Goal: Information Seeking & Learning: Learn about a topic

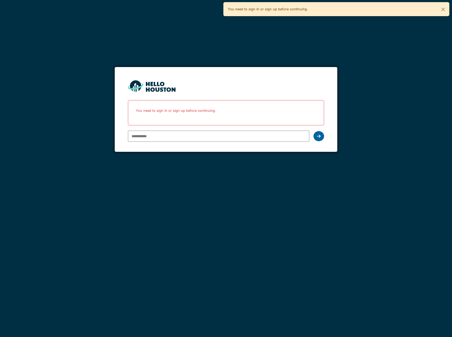
type input "**********"
click at [319, 138] on icon at bounding box center [319, 136] width 4 height 4
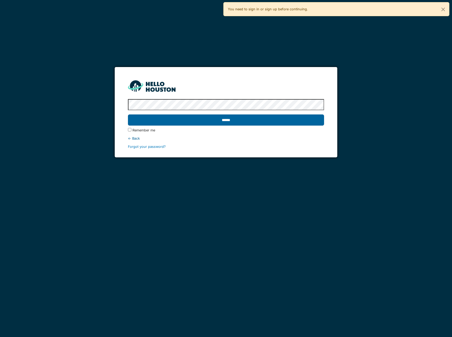
click at [176, 120] on input "******" at bounding box center [226, 119] width 196 height 11
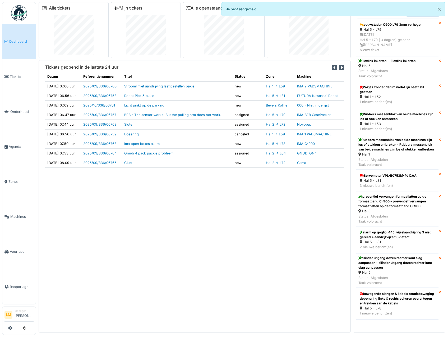
click at [164, 211] on div "Tickets geopend in de laatste 24 uur Datum Referentienummer Titel Status Zone M…" at bounding box center [195, 196] width 312 height 272
click at [393, 25] on div "vouwstation C900 L79 3mm verhogen" at bounding box center [397, 24] width 75 height 5
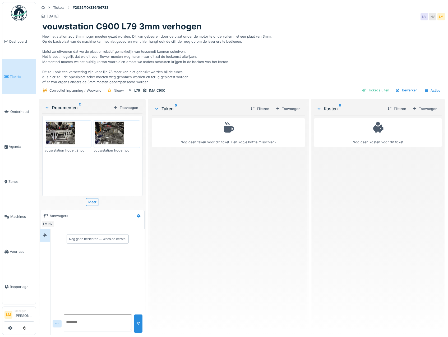
click at [151, 54] on div "Heel het station zou 3mm hoger moeten gezet worden. Dit kan gebeuren door de pl…" at bounding box center [242, 58] width 400 height 53
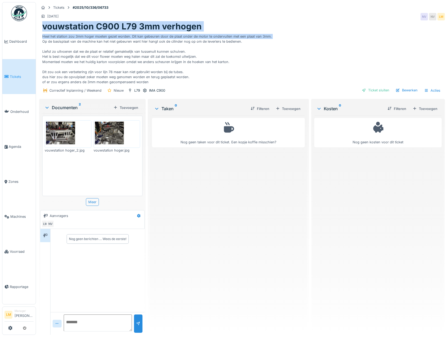
drag, startPoint x: 42, startPoint y: 41, endPoint x: 257, endPoint y: 11, distance: 217.5
click at [257, 11] on div "Tickets #2025/10/336/06733 1-10-2025 NV NV LM vouwstation C900 L79 3mm verhogen…" at bounding box center [242, 50] width 408 height 96
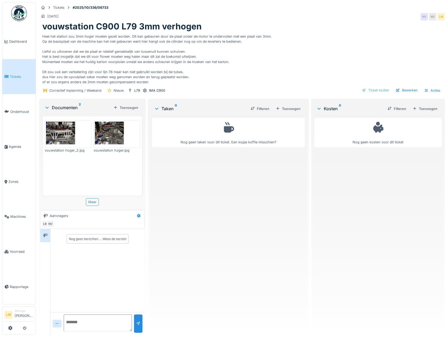
drag, startPoint x: 257, startPoint y: 11, endPoint x: 226, endPoint y: 48, distance: 48.8
click at [226, 48] on div "Heel het station zou 3mm hoger moeten gezet worden. Dit kan gebeuren door de pl…" at bounding box center [242, 58] width 400 height 53
click at [150, 82] on div "Heel het station zou 3mm hoger moeten gezet worden. Dit kan gebeuren door de pl…" at bounding box center [242, 58] width 400 height 53
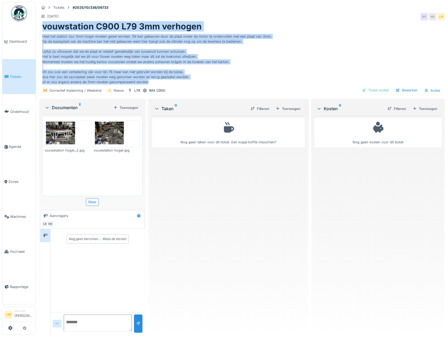
drag, startPoint x: 148, startPoint y: 81, endPoint x: 41, endPoint y: 30, distance: 118.3
click at [41, 30] on div "vouwstation C900 L79 3mm verhogen Heel het station zou 3mm hoger moeten gezet w…" at bounding box center [242, 52] width 406 height 63
drag, startPoint x: 41, startPoint y: 30, endPoint x: 99, endPoint y: 54, distance: 63.1
click at [99, 54] on div "Heel het station zou 3mm hoger moeten gezet worden. Dit kan gebeuren door de pl…" at bounding box center [242, 58] width 400 height 53
click at [129, 37] on div "Heel het station zou 3mm hoger moeten gezet worden. Dit kan gebeuren door de pl…" at bounding box center [242, 58] width 400 height 53
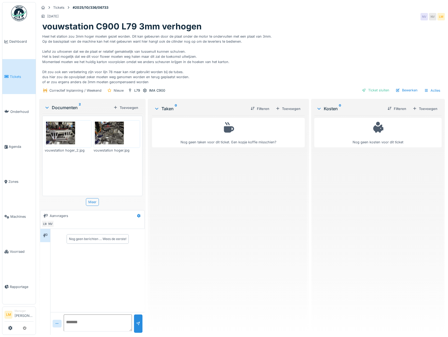
click at [71, 136] on img at bounding box center [68, 133] width 44 height 25
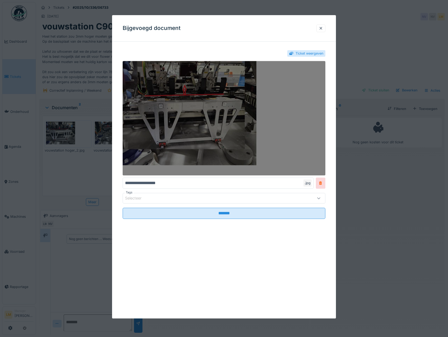
click at [183, 84] on img at bounding box center [224, 118] width 203 height 114
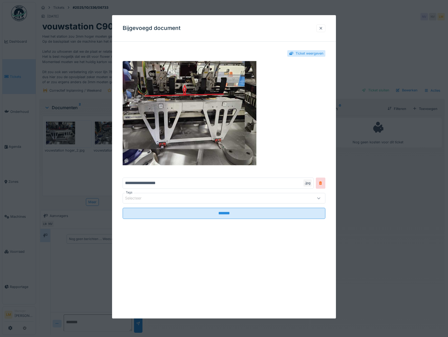
click at [325, 25] on div at bounding box center [321, 28] width 9 height 8
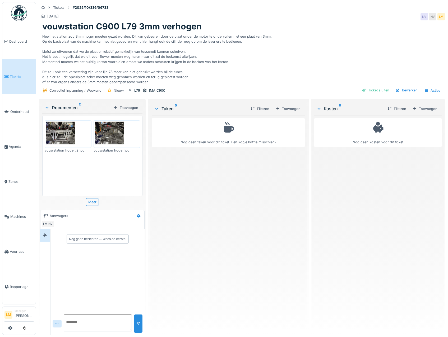
click at [101, 134] on img at bounding box center [117, 133] width 44 height 25
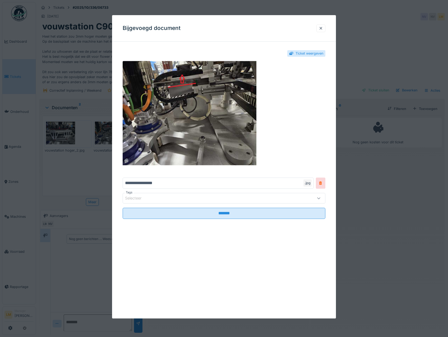
click at [78, 51] on div at bounding box center [224, 168] width 448 height 337
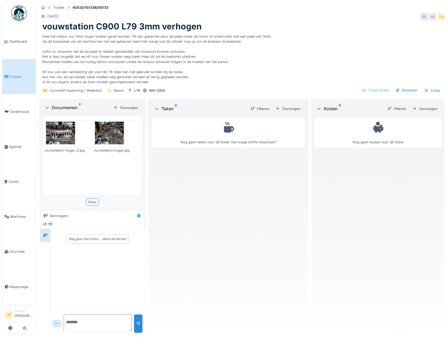
scroll to position [10, 0]
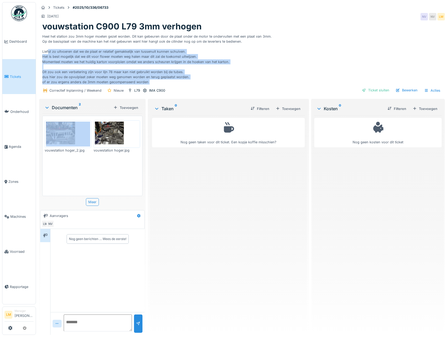
drag, startPoint x: 122, startPoint y: 80, endPoint x: 48, endPoint y: 43, distance: 83.1
click at [48, 43] on div "Tickets #2025/10/336/06733 1-10-2025 NV NV LM vouwstation C900 L79 3mm verhogen…" at bounding box center [242, 50] width 408 height 96
drag, startPoint x: 48, startPoint y: 43, endPoint x: 89, endPoint y: 51, distance: 41.5
click at [89, 51] on div "Heel het station zou 3mm hoger moeten gezet worden. Dit kan gebeuren door de pl…" at bounding box center [242, 58] width 400 height 53
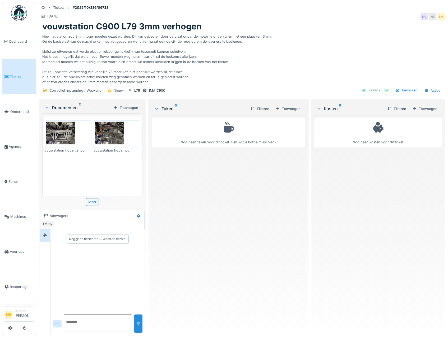
scroll to position [0, 0]
